Goal: Transaction & Acquisition: Purchase product/service

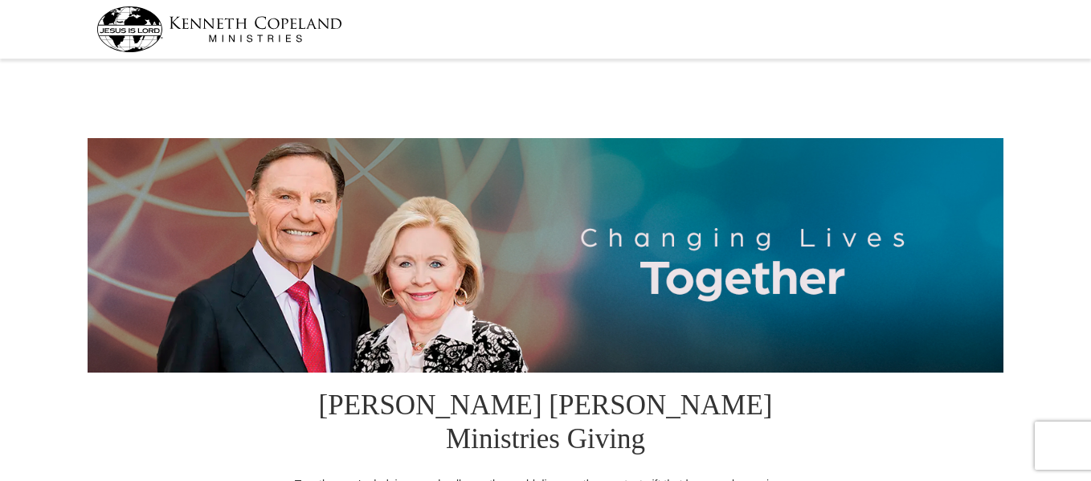
select select "GA"
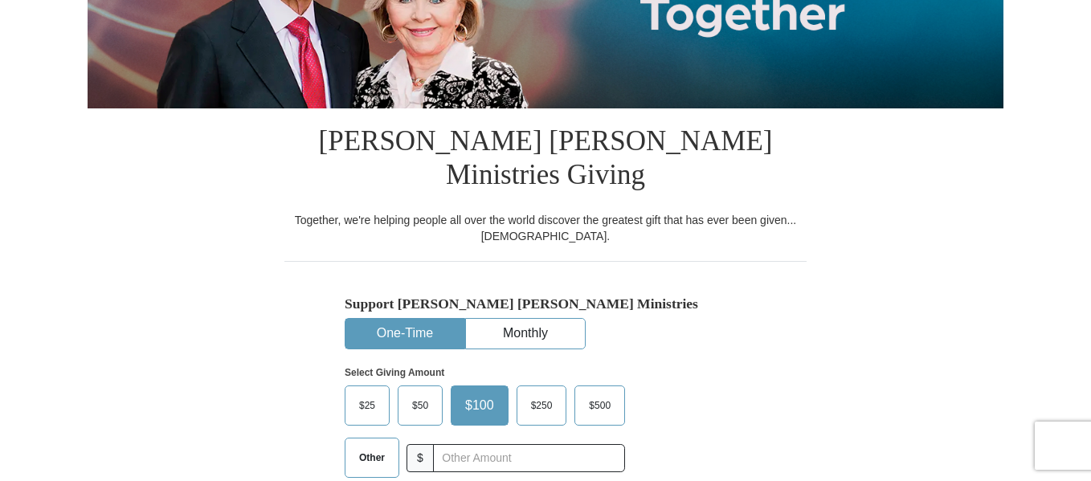
scroll to position [321, 0]
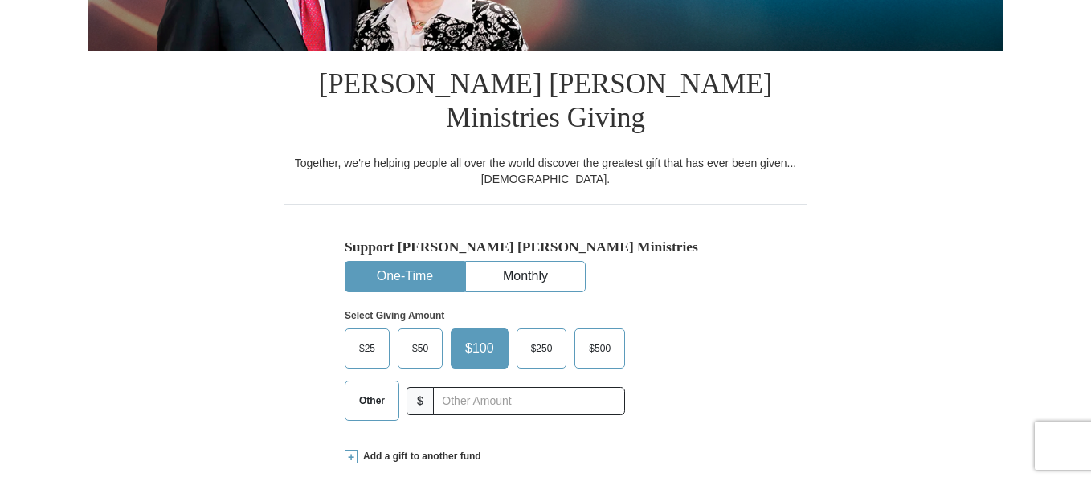
click at [382, 389] on span "Other" at bounding box center [372, 401] width 42 height 24
click at [0, 0] on input "Other" at bounding box center [0, 0] width 0 height 0
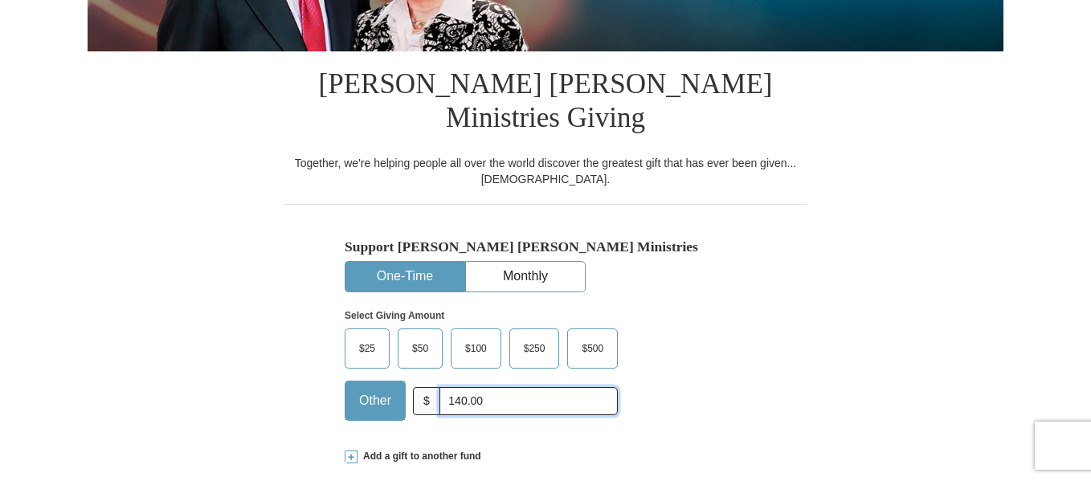
type input "140.00"
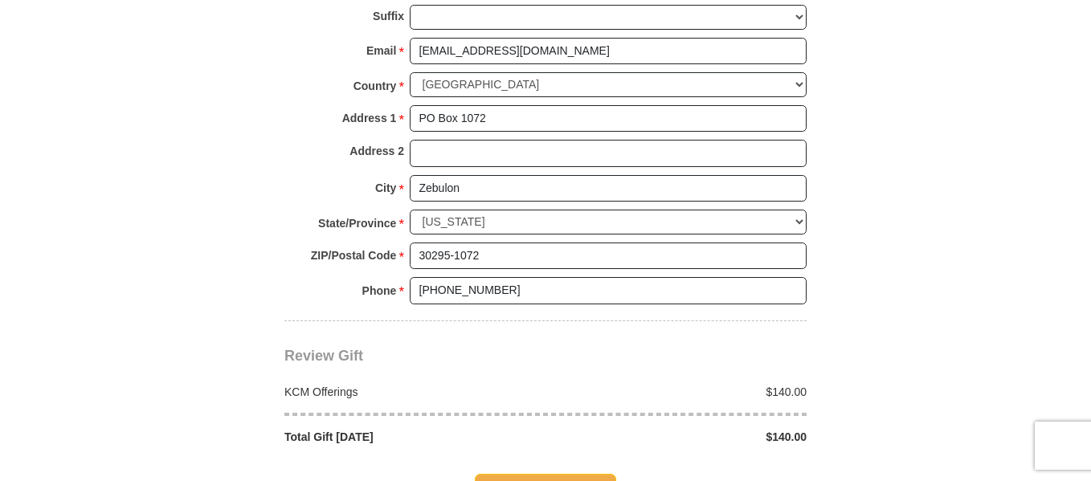
scroll to position [1285, 0]
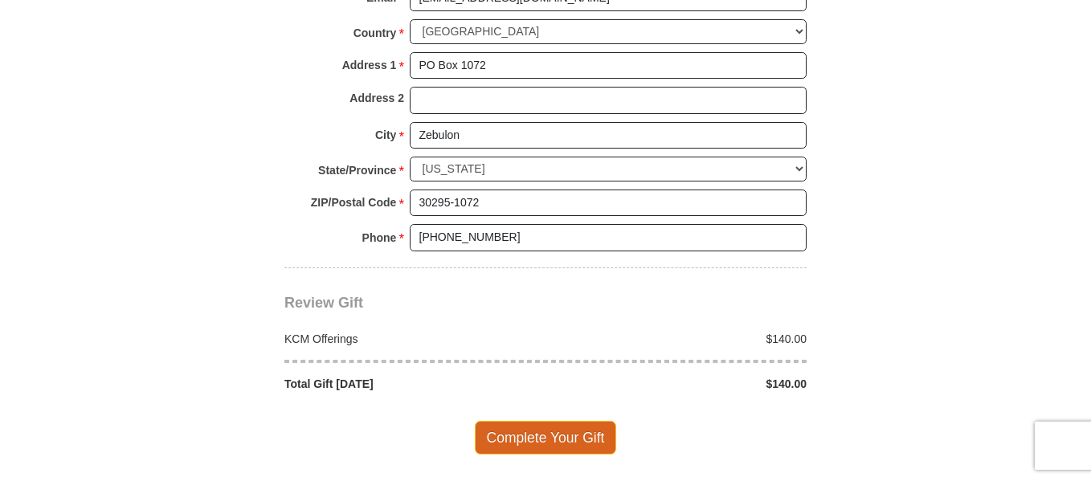
click at [561, 421] on span "Complete Your Gift" at bounding box center [546, 438] width 142 height 34
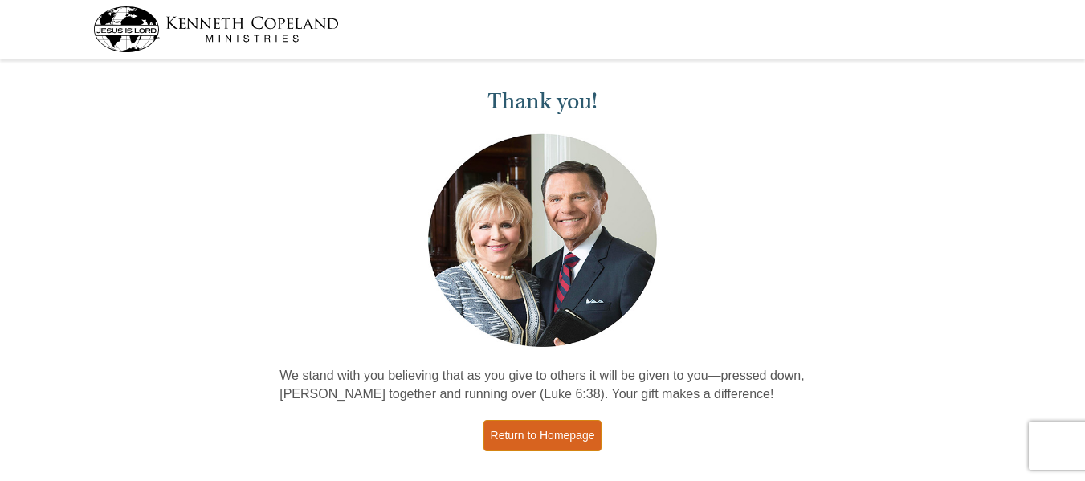
click at [565, 436] on link "Return to Homepage" at bounding box center [543, 435] width 119 height 31
